Goal: Navigation & Orientation: Find specific page/section

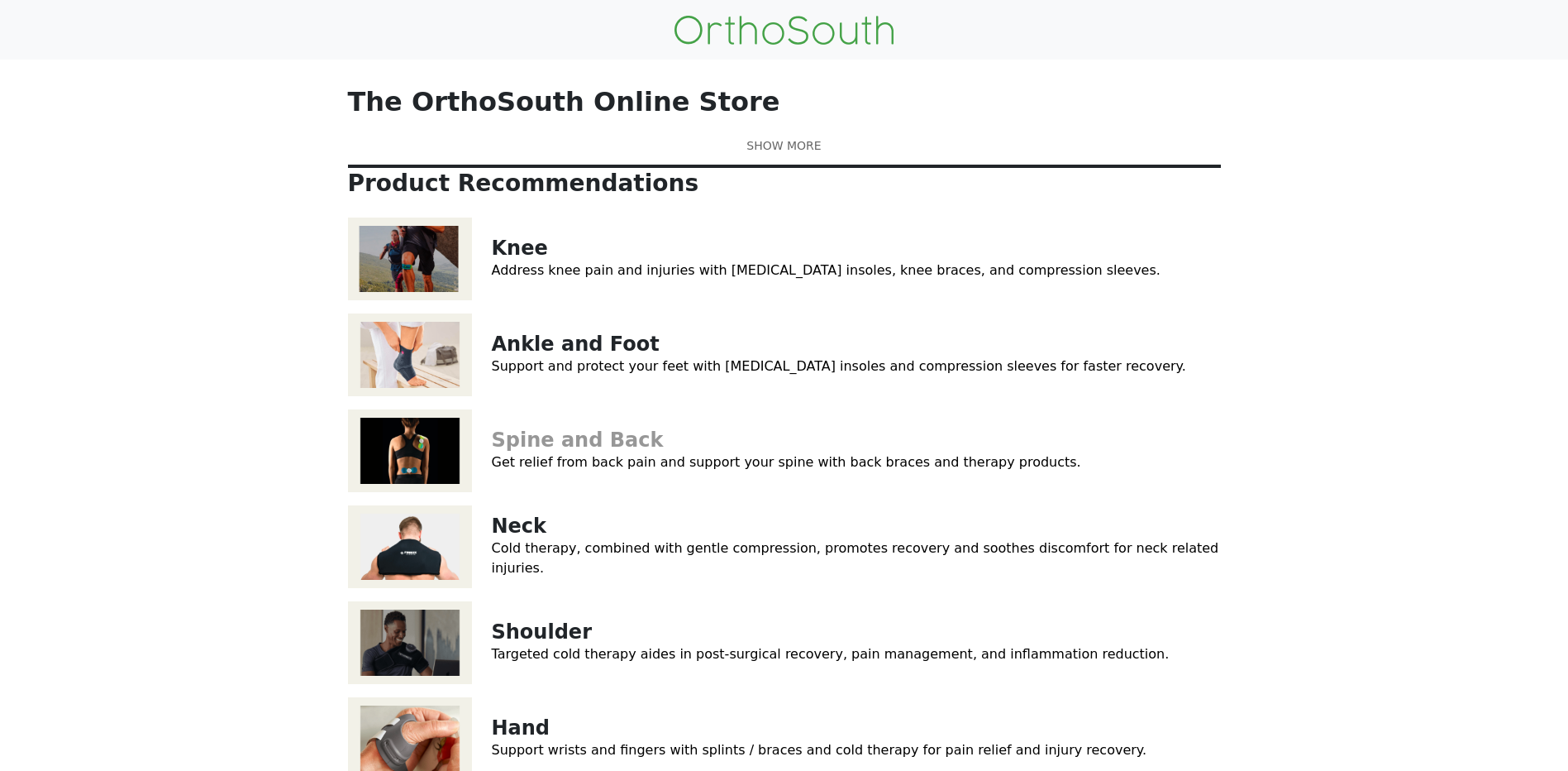
click at [560, 452] on link "Spine and Back" at bounding box center [578, 440] width 172 height 23
click at [523, 576] on link "Cold therapy, combined with gentle compression, promotes recovery and soothes d…" at bounding box center [855, 558] width 727 height 36
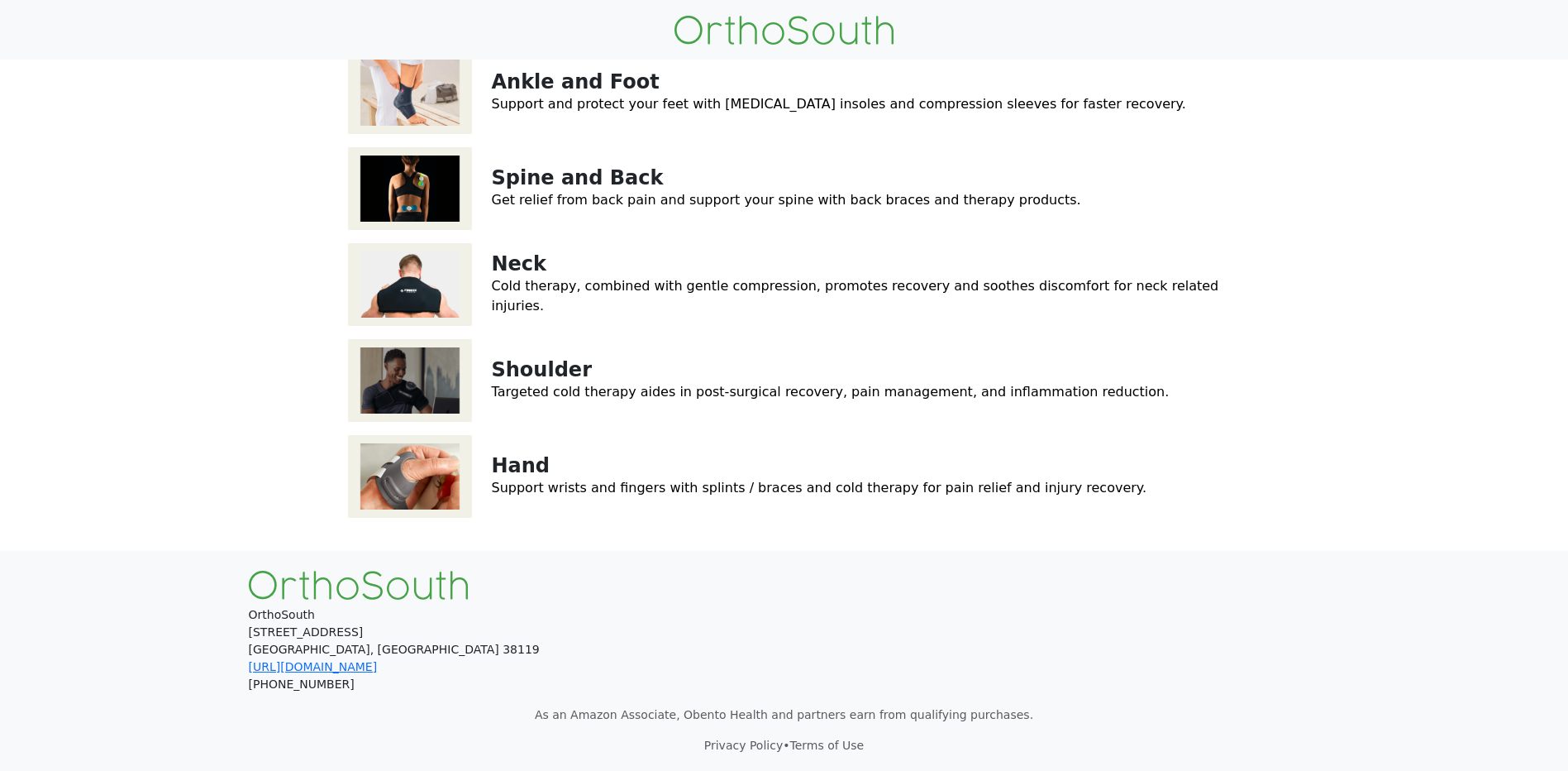
scroll to position [331, 0]
click at [620, 208] on link "Get relief from back pain and support your spine with back braces and therapy p…" at bounding box center [787, 200] width 589 height 16
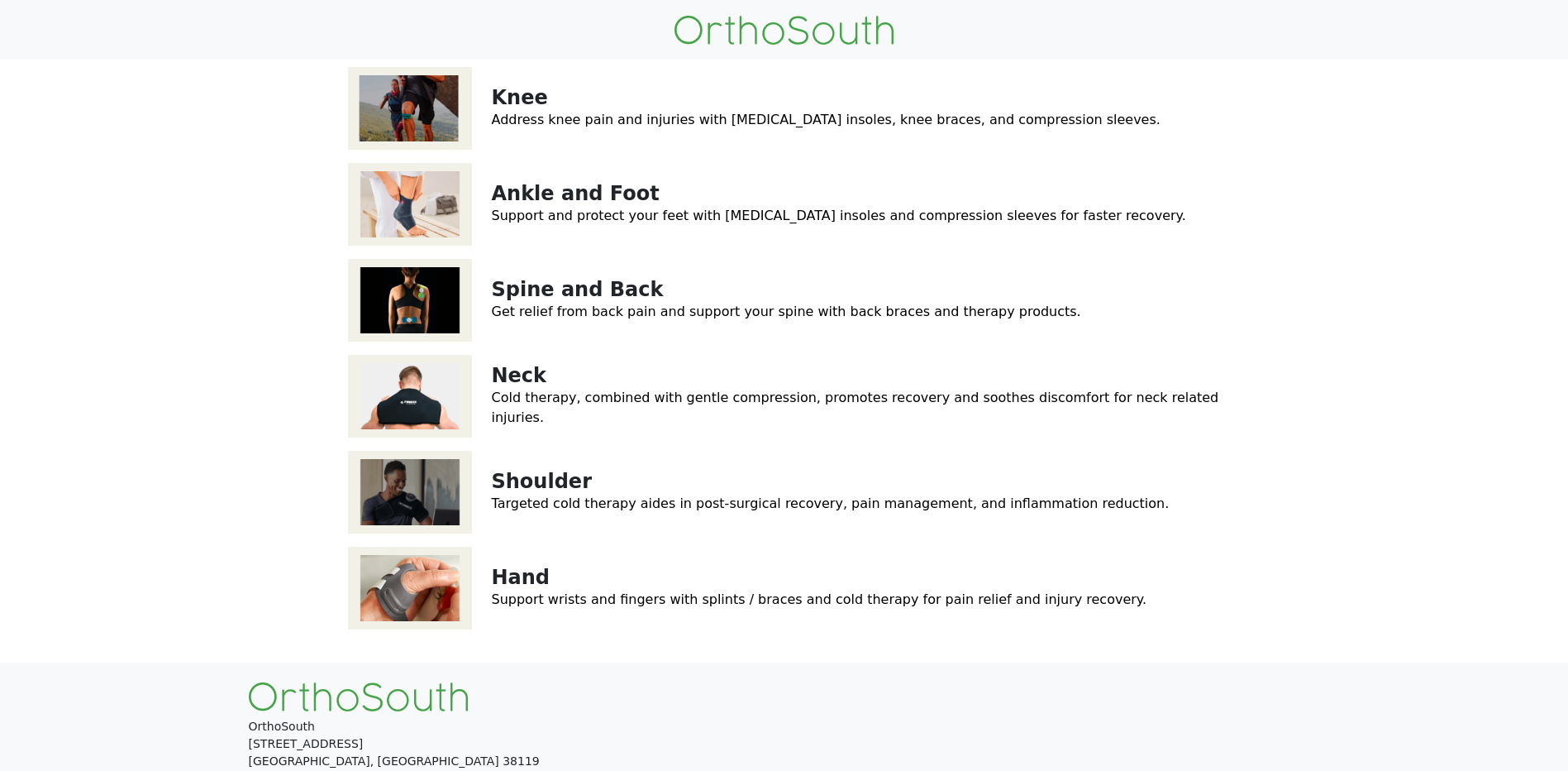
scroll to position [0, 0]
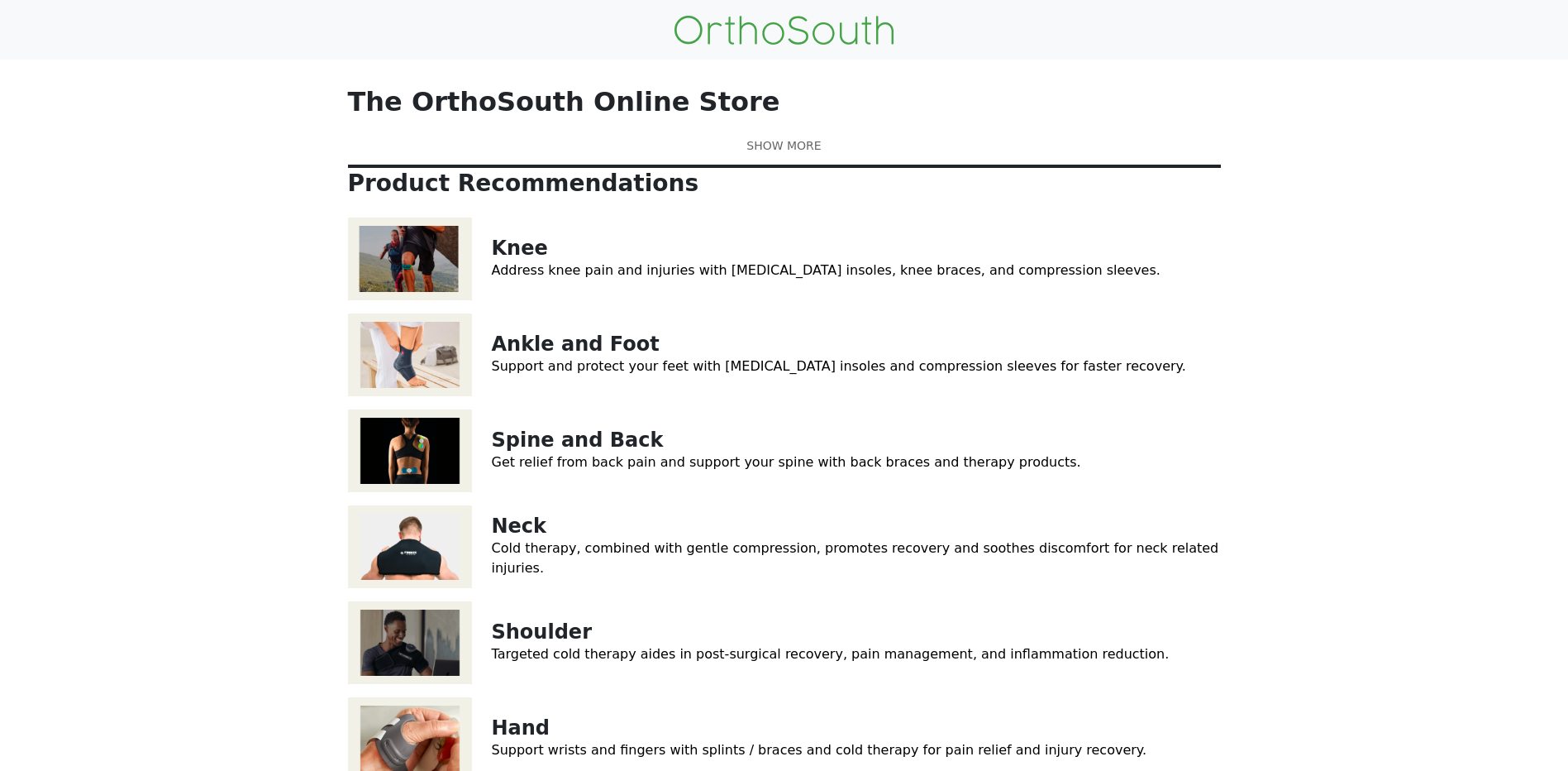
drag, startPoint x: 796, startPoint y: 213, endPoint x: 801, endPoint y: 223, distance: 11.2
click at [796, 161] on div "The OrthoSouth online store is a curated selection of products that have been c…" at bounding box center [785, 145] width 873 height 31
click at [801, 155] on link at bounding box center [785, 145] width 873 height 18
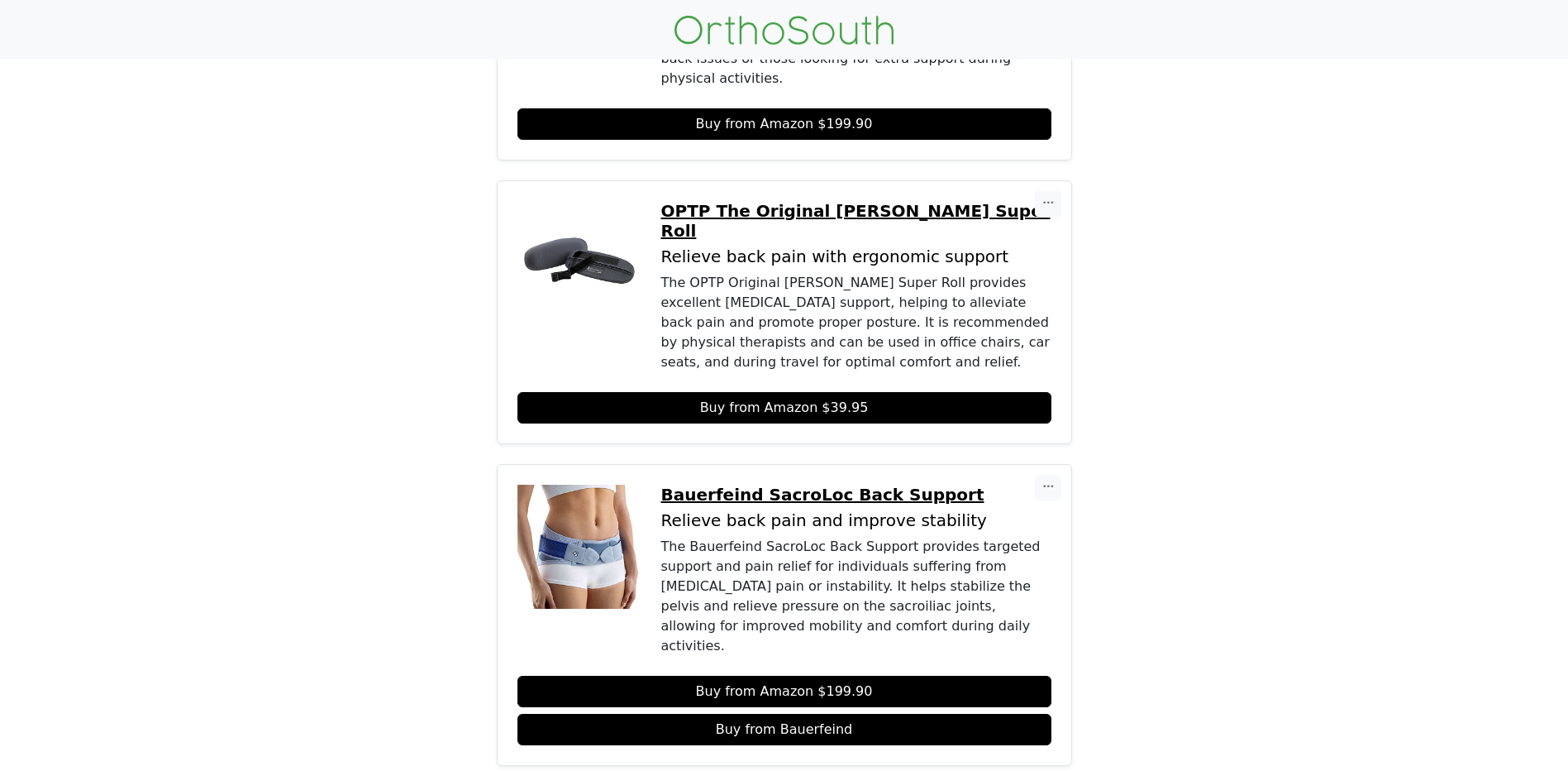
scroll to position [860, 0]
